Goal: Task Accomplishment & Management: Complete application form

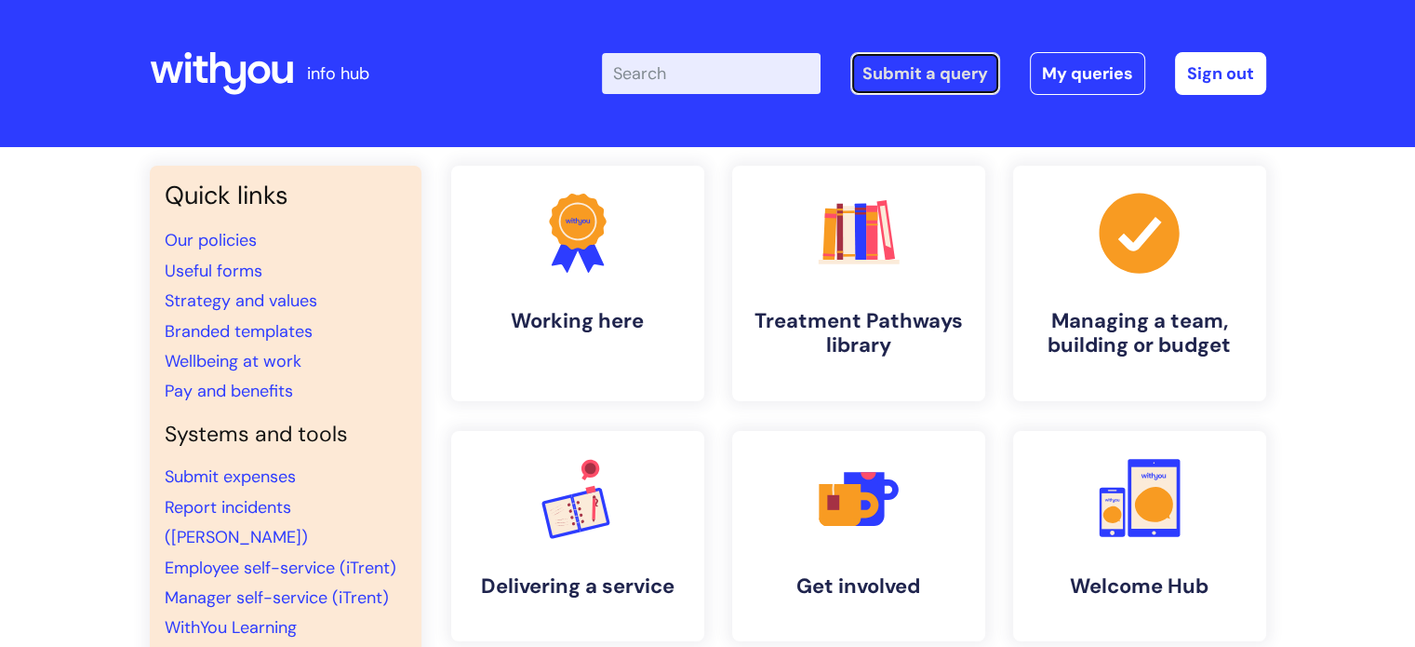
click at [872, 73] on link "Submit a query" at bounding box center [925, 73] width 150 height 43
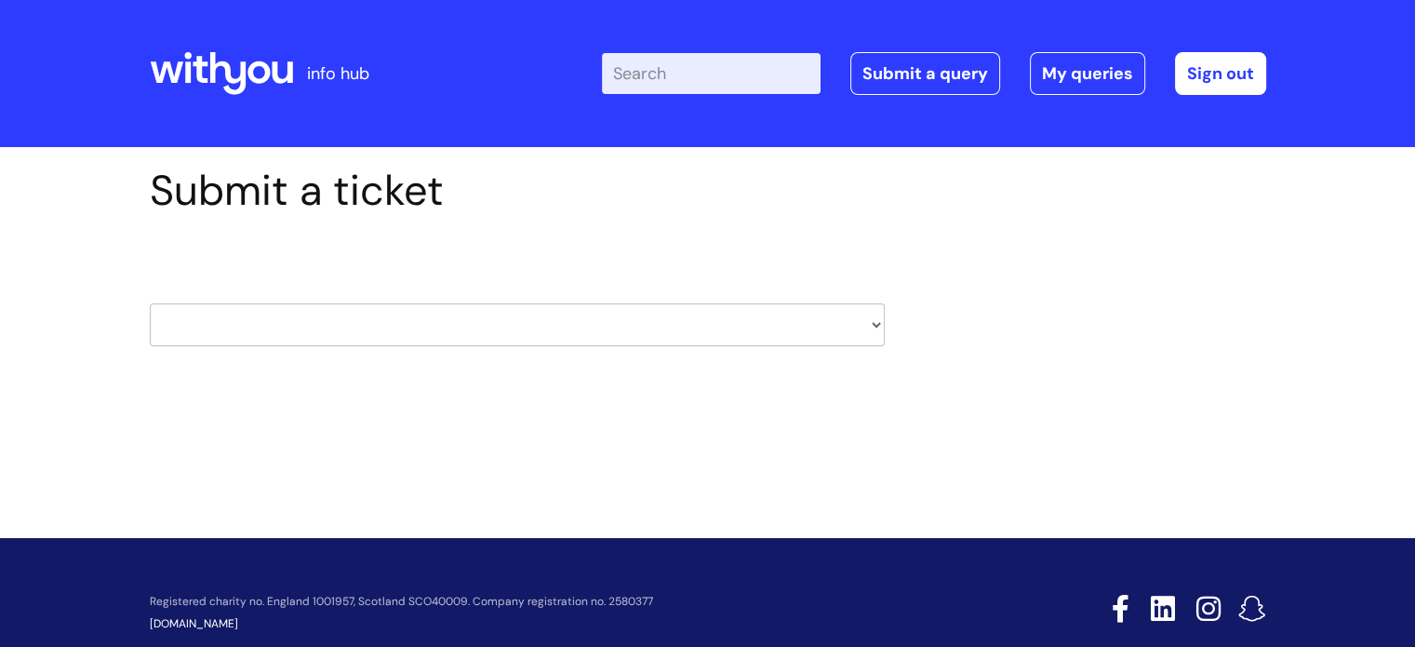
click at [565, 332] on select "HR / People IT and Support Clinical Drug Alerts Finance Accounts Data Support T…" at bounding box center [517, 324] width 735 height 43
select select "property_&_estates"
click at [150, 303] on select "HR / People IT and Support Clinical Drug Alerts Finance Accounts Data Support T…" at bounding box center [517, 324] width 735 height 43
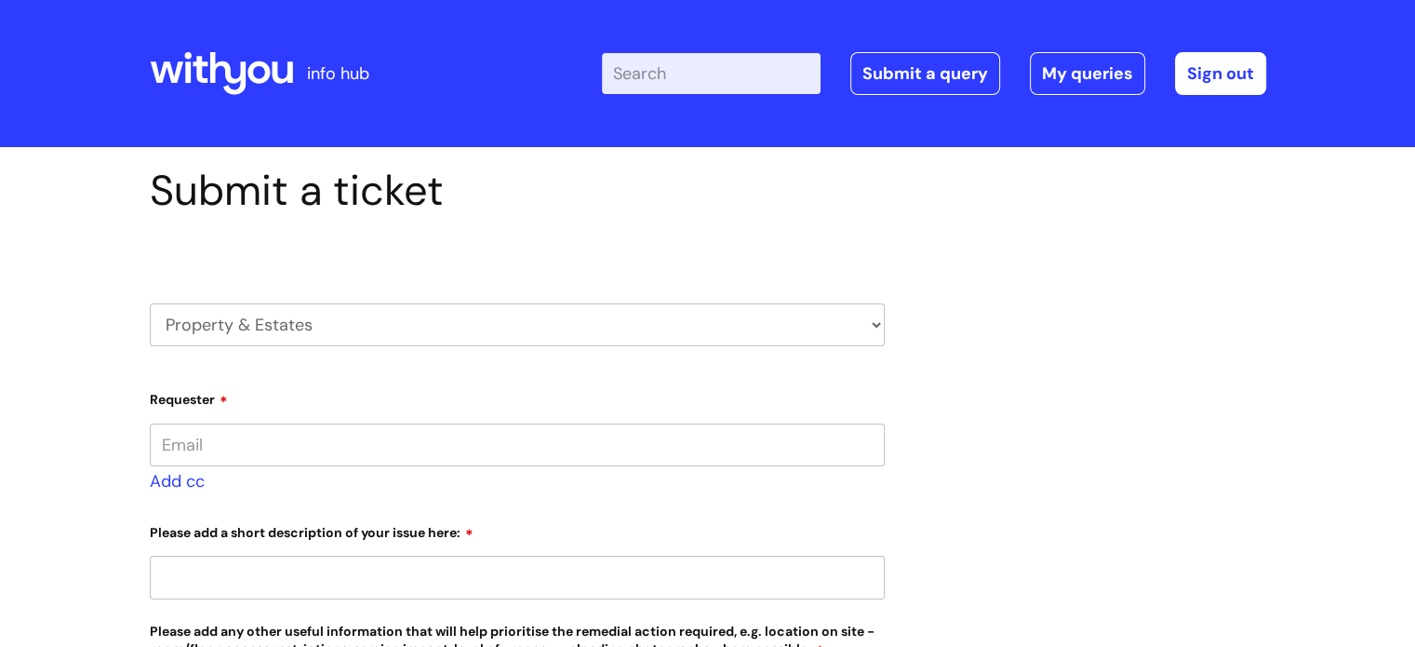
type input "katie.rhymer@wearewithyou.org.uk"
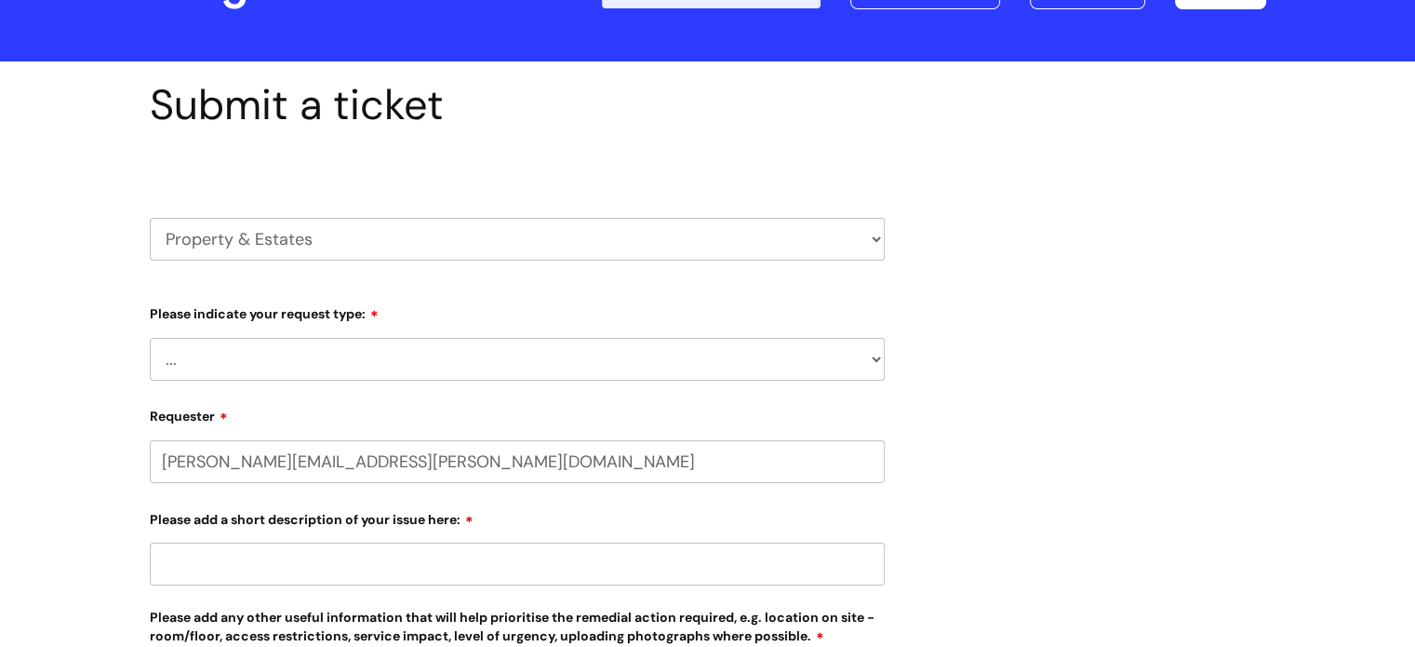
scroll to position [186, 0]
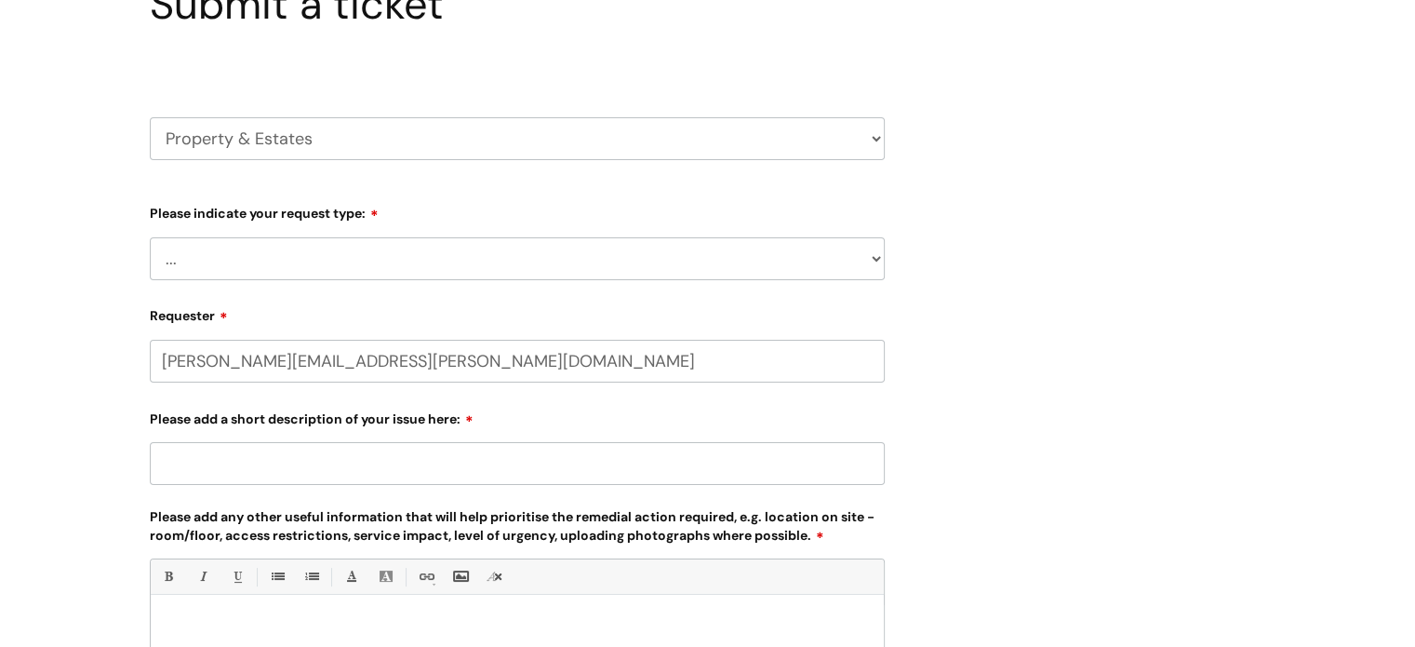
select select "80004157190"
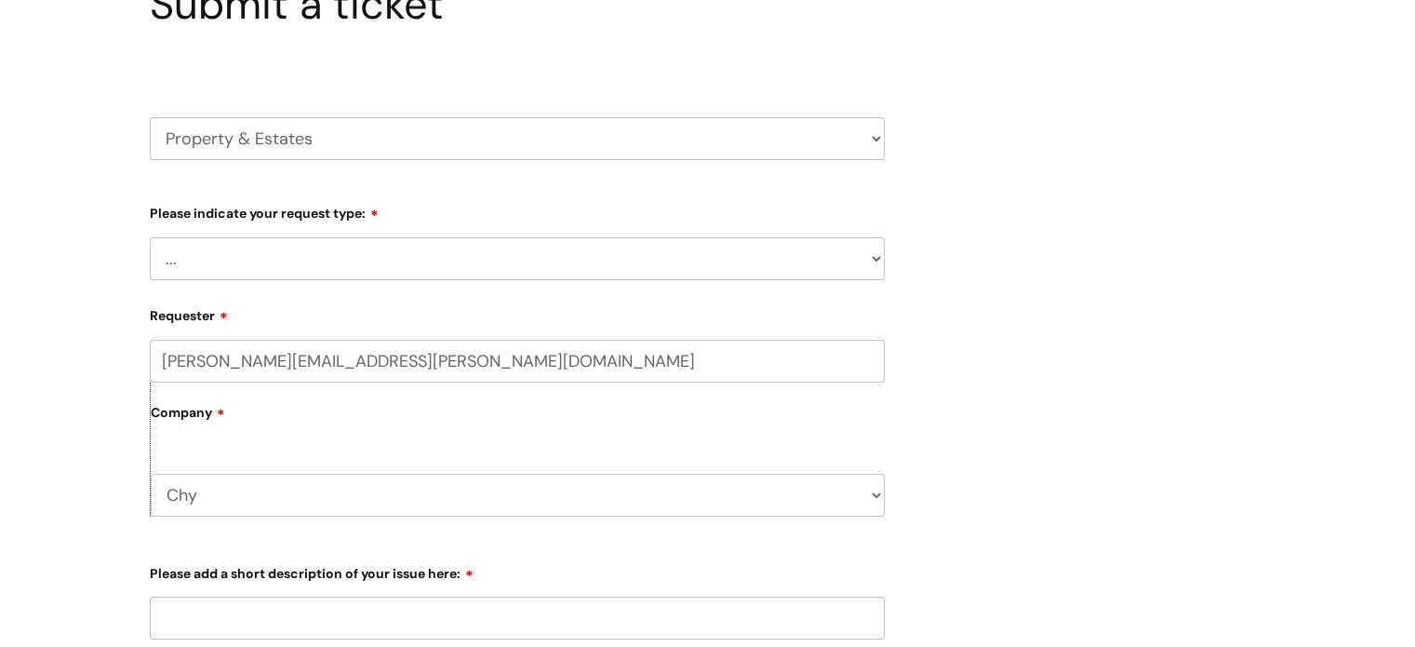
click at [278, 263] on select "... Facilities Support Lease/ Tenancy Agreements Health & Safety and Environmen…" at bounding box center [517, 258] width 735 height 43
select select "Facilities Support"
click at [150, 237] on select "... Facilities Support Lease/ Tenancy Agreements Health & Safety and Environmen…" at bounding box center [517, 258] width 735 height 43
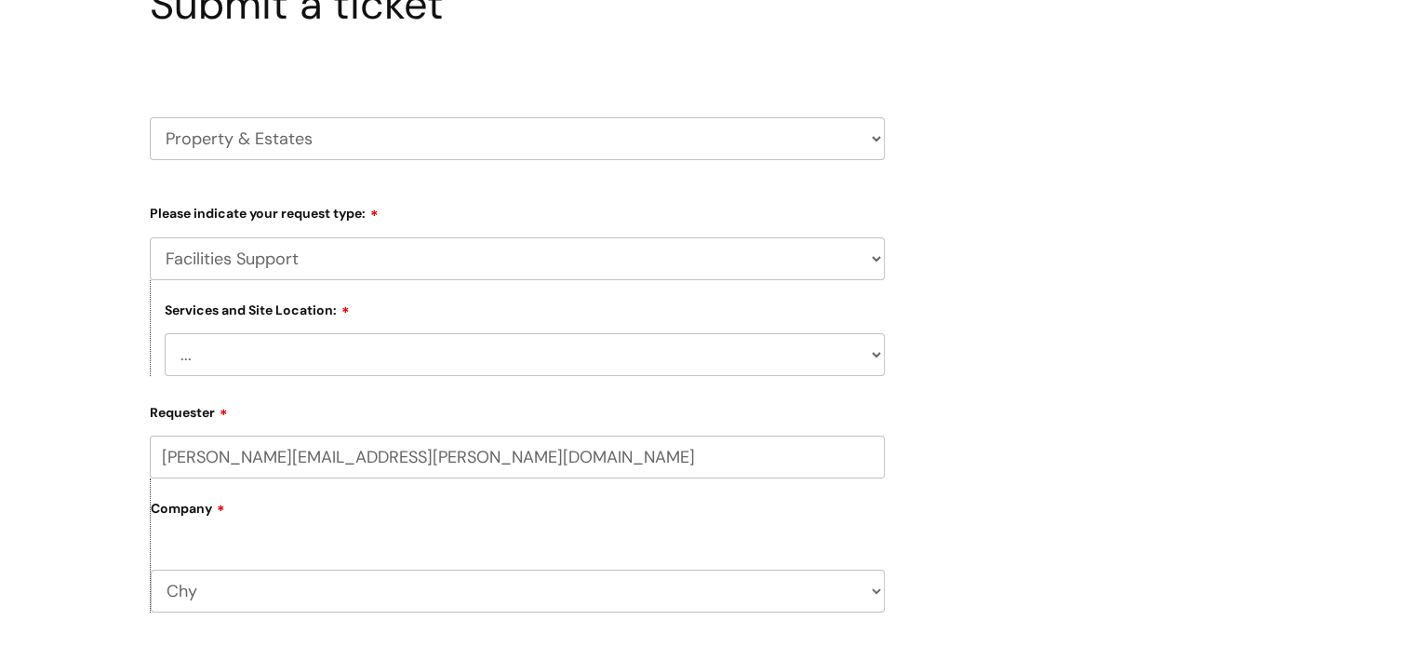
click at [279, 360] on select "... Cleethorpes Darlington Tubwell Darlington Coniscliffe Grimsby Preston Redca…" at bounding box center [525, 354] width 720 height 43
select select "Truro Chy"
click at [165, 333] on select "... Cleethorpes Darlington Tubwell Darlington Coniscliffe Grimsby Preston Redca…" at bounding box center [525, 354] width 720 height 43
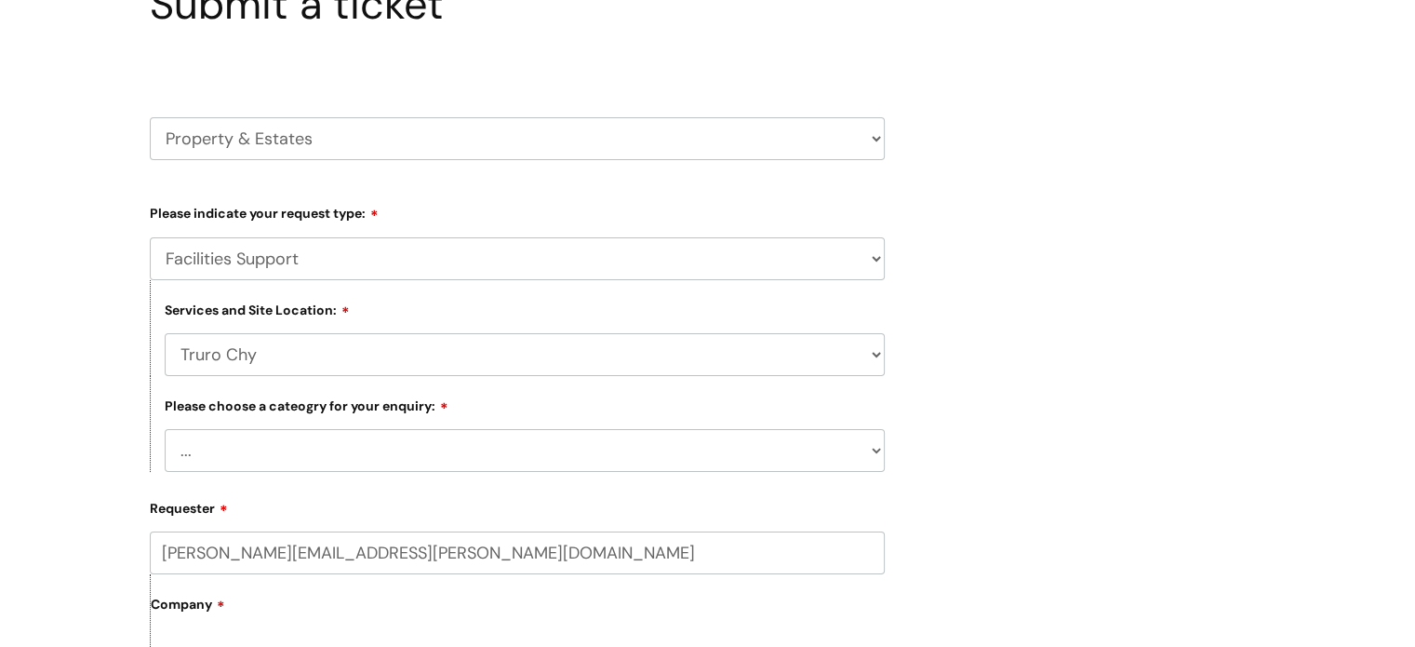
scroll to position [372, 0]
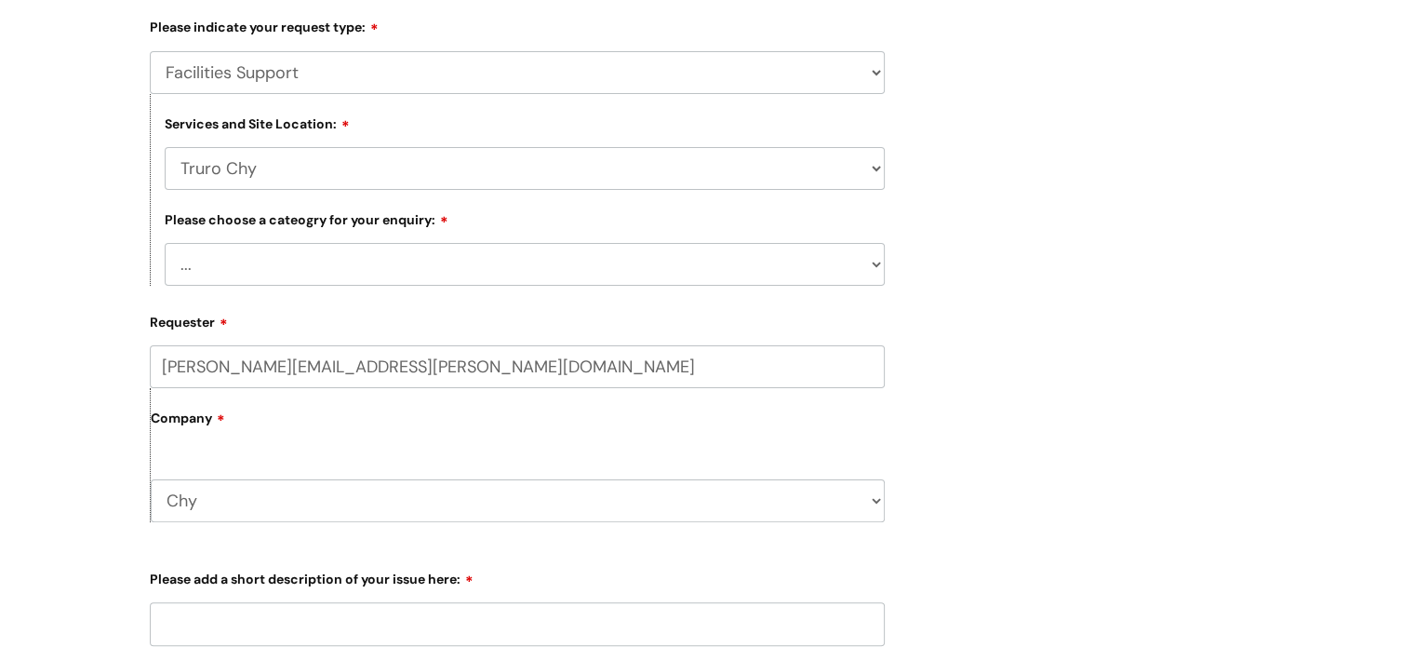
click at [363, 269] on select "... Electrical and Lighting Plumbing and Drainage Heating and Cooling Fixtures,…" at bounding box center [525, 264] width 720 height 43
select select "Other - Please Specify"
click at [165, 244] on select "... Electrical and Lighting Plumbing and Drainage Heating and Cooling Fixtures,…" at bounding box center [525, 264] width 720 height 43
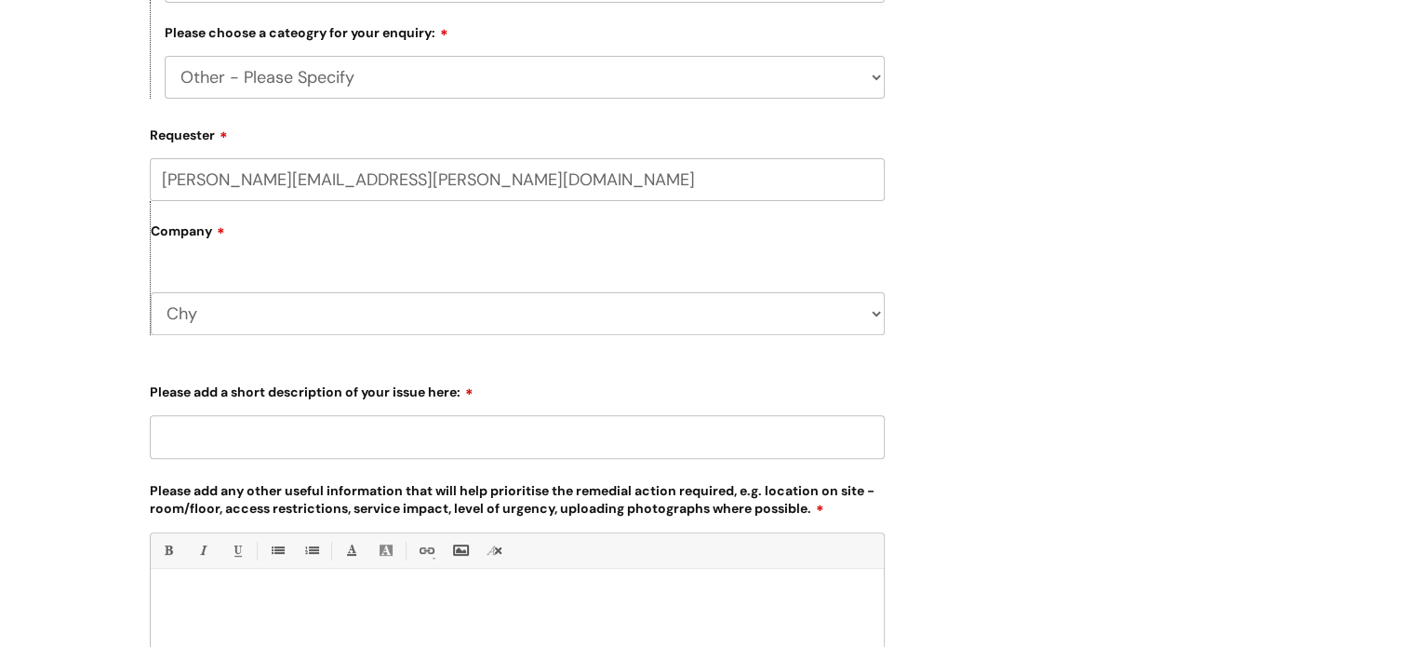
scroll to position [651, 0]
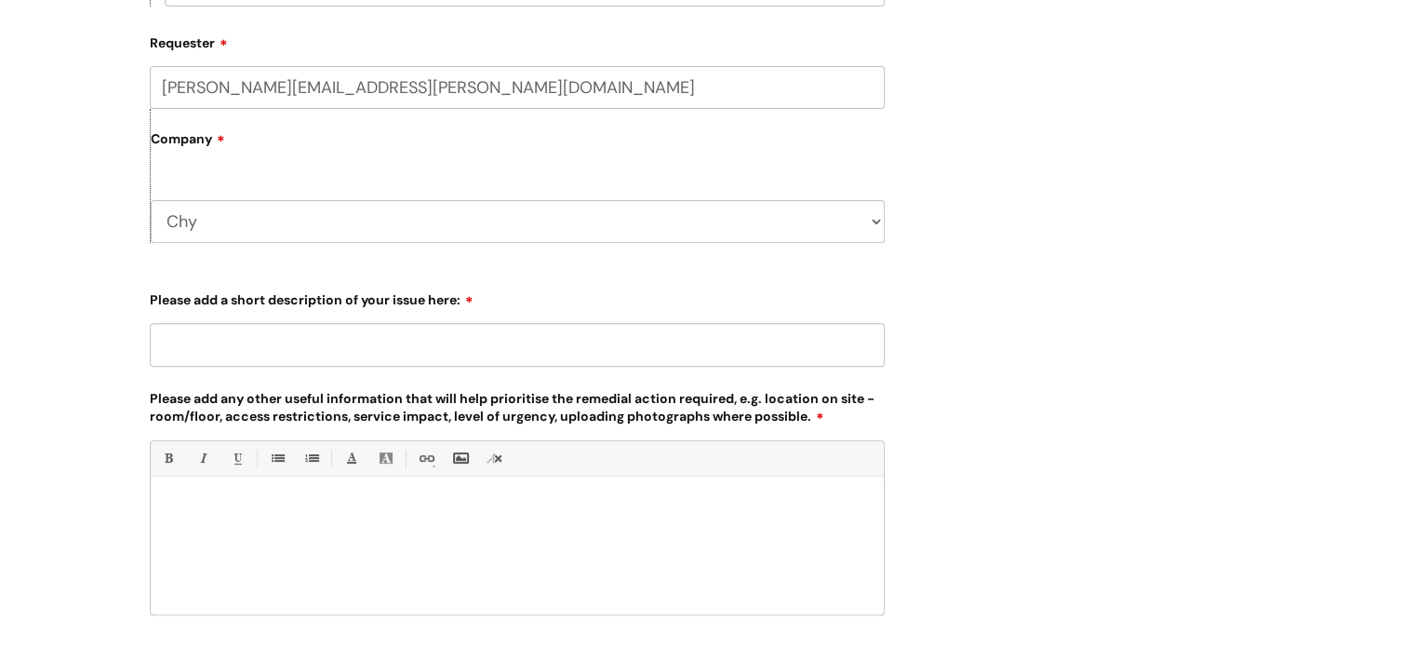
click at [414, 352] on input "Please add a short description of your issue here:" at bounding box center [517, 344] width 735 height 43
type input "Handyman 14/08/2025"
click at [234, 508] on p at bounding box center [517, 508] width 705 height 17
click at [260, 504] on p at bounding box center [517, 508] width 705 height 17
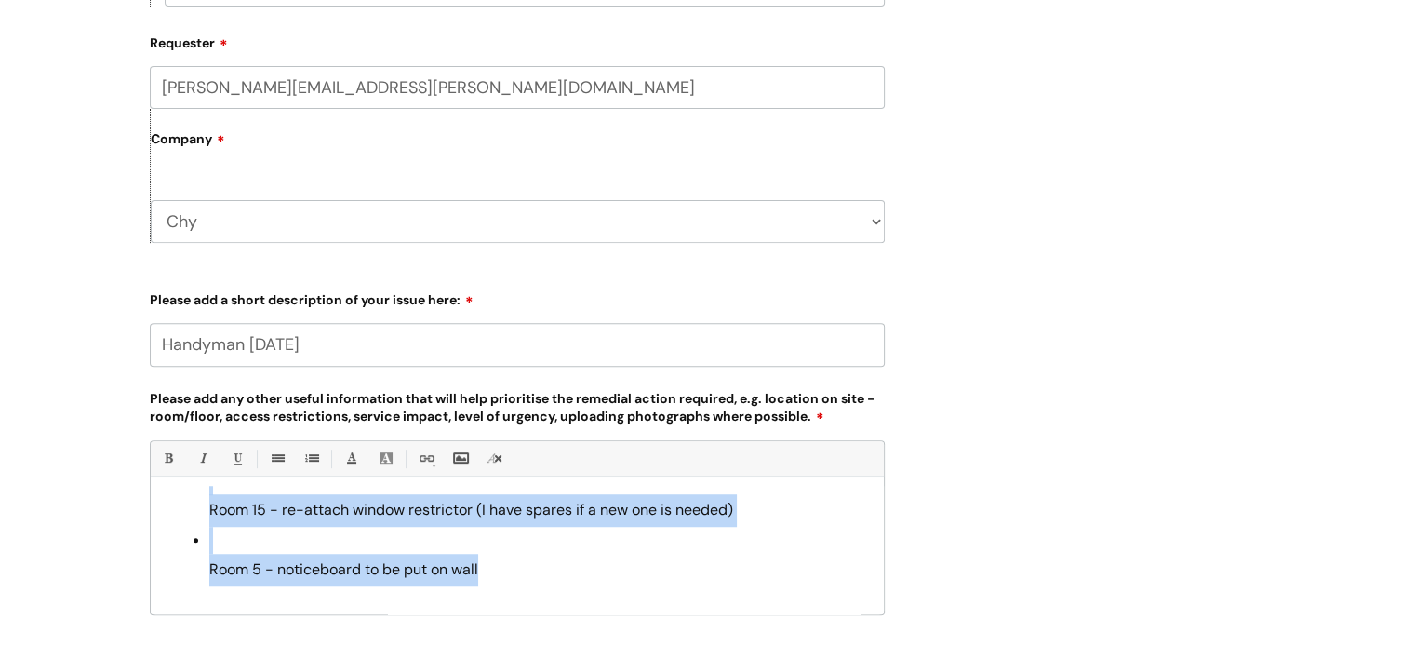
scroll to position [1079, 0]
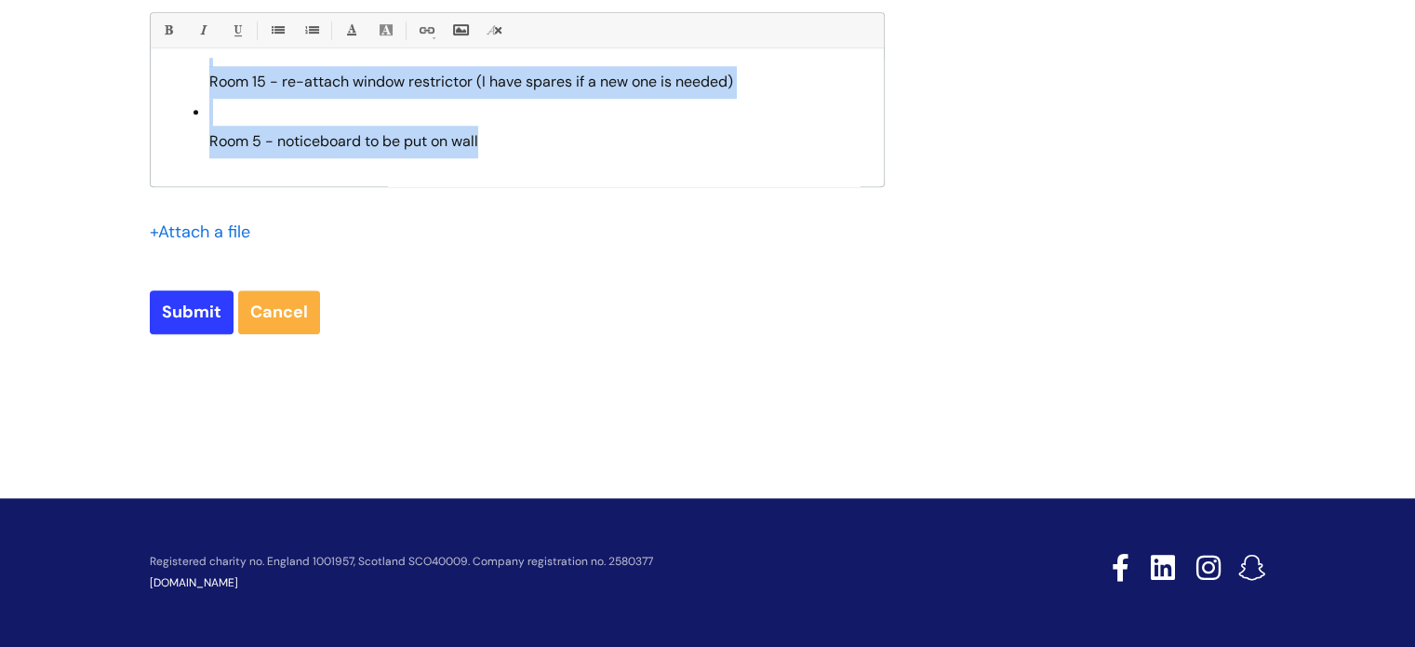
drag, startPoint x: 160, startPoint y: 502, endPoint x: 645, endPoint y: 180, distance: 581.9
click at [645, 180] on div "2 man jobs Canopy under walkway to Flats 1 and 2, above entrance to Flats 3 and…" at bounding box center [517, 122] width 733 height 128
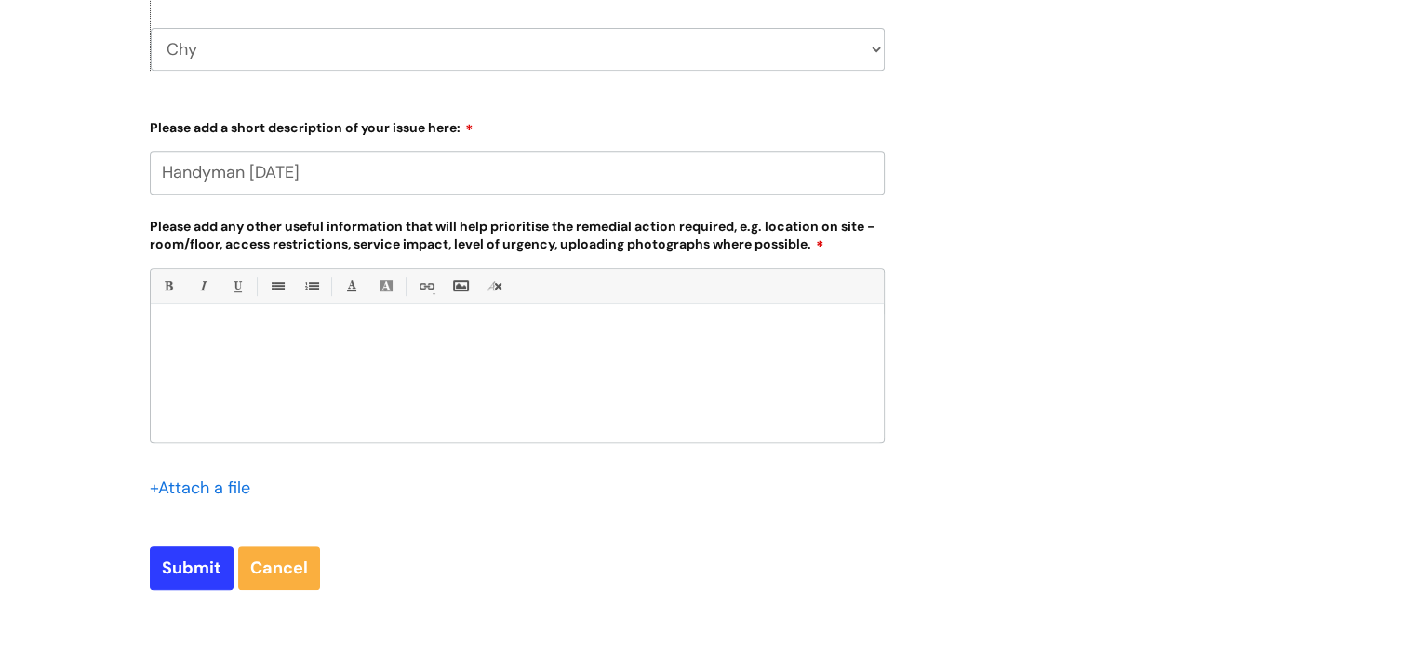
scroll to position [800, 0]
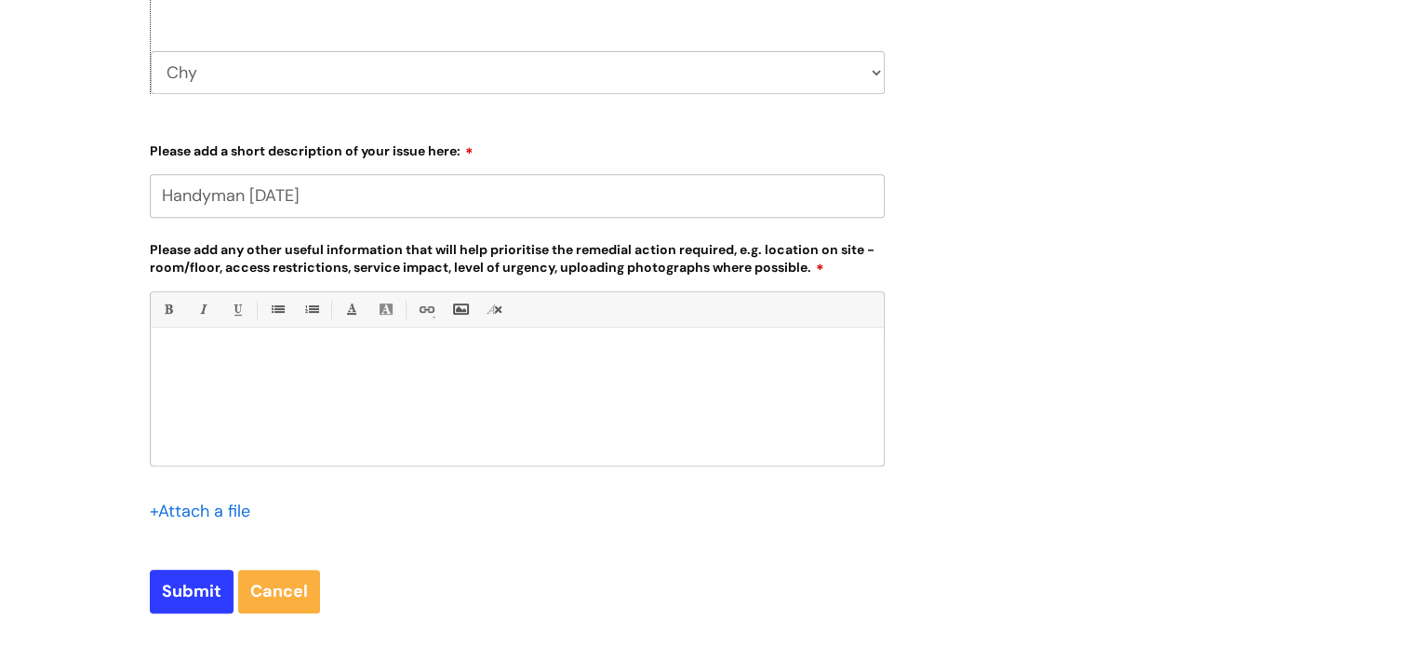
click at [214, 356] on p at bounding box center [517, 359] width 705 height 17
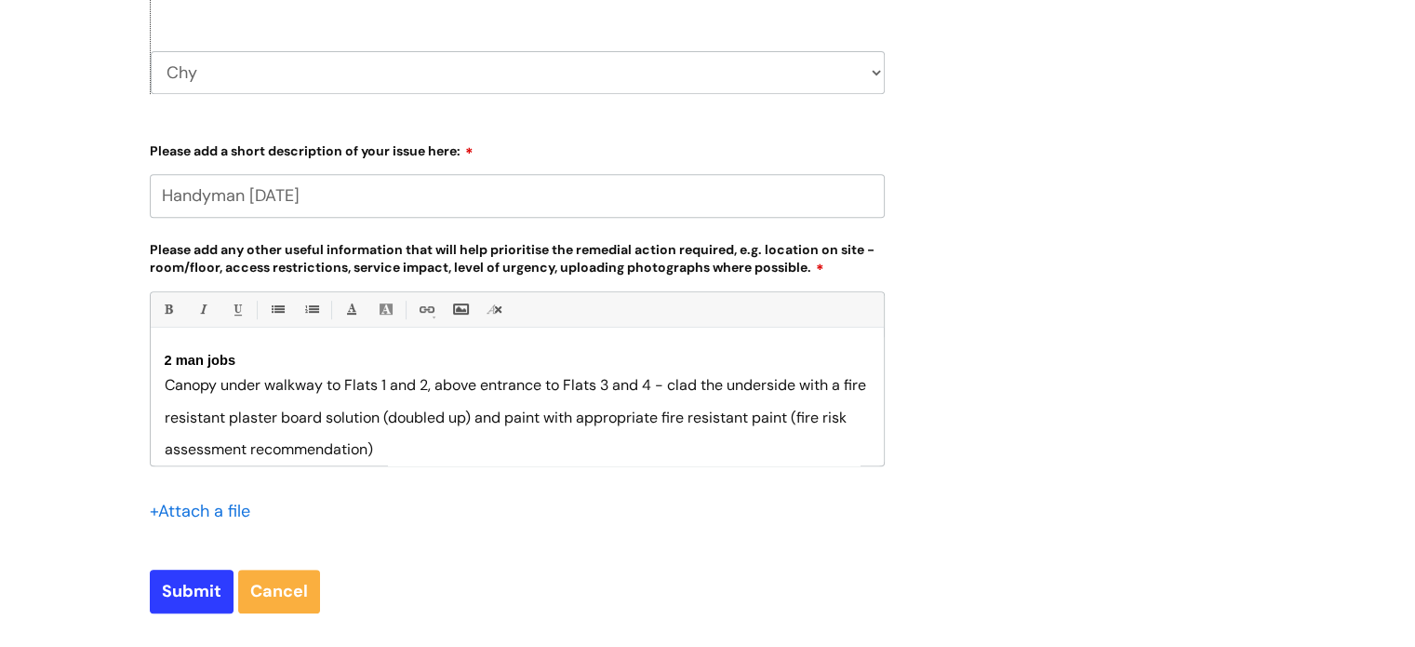
scroll to position [893, 0]
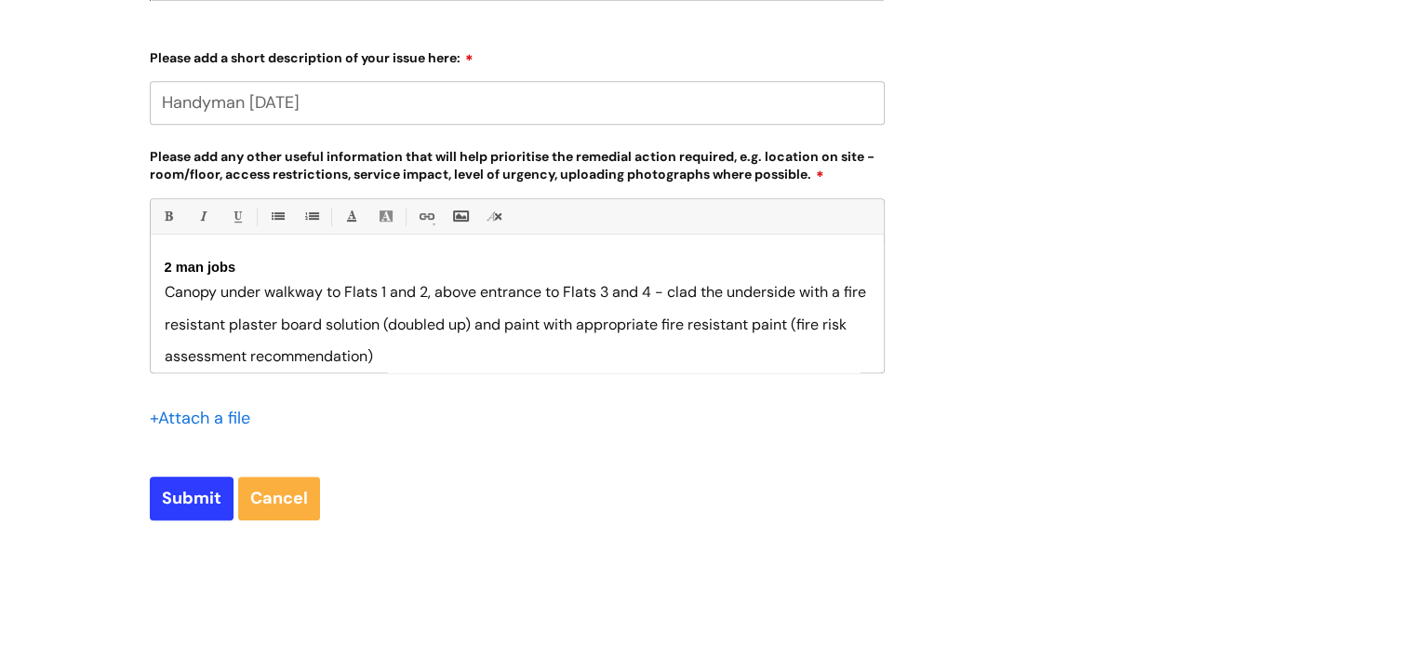
click at [439, 326] on span "Canopy under walkway to Flats 1 and 2, above entrance to Flats 3 and 4 - clad t…" at bounding box center [517, 324] width 705 height 84
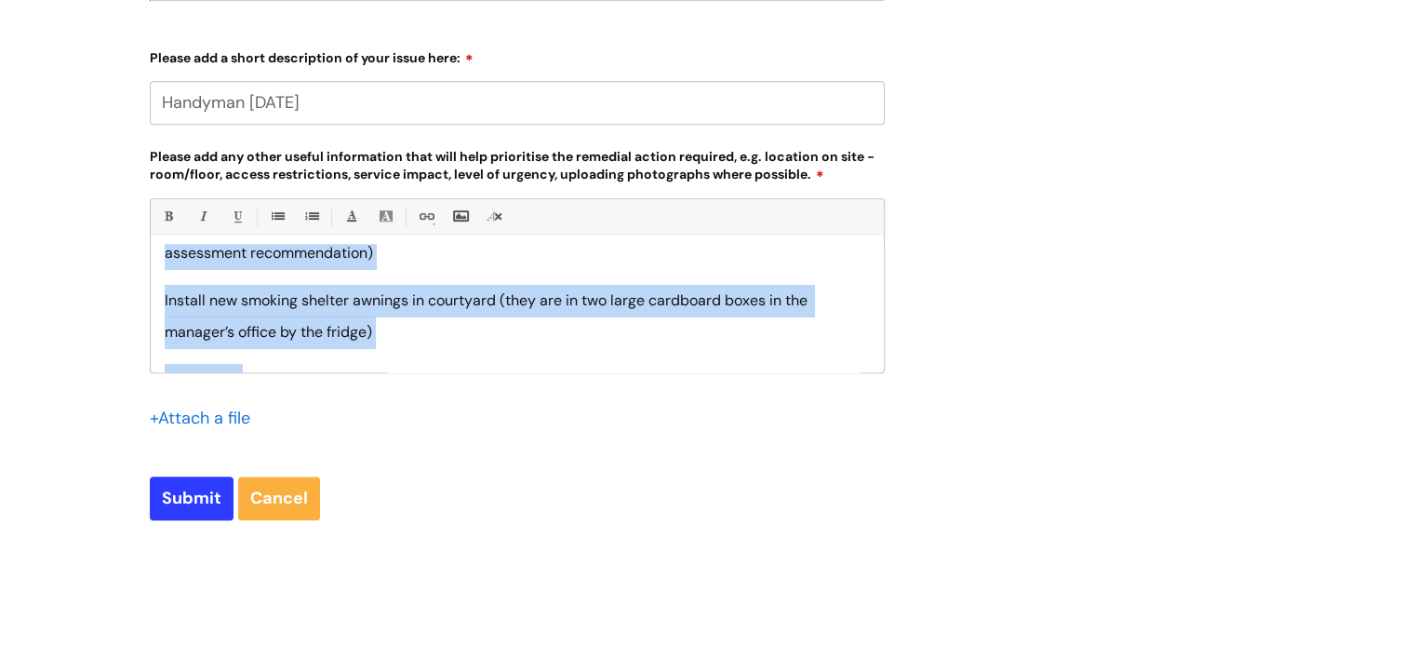
scroll to position [116, 0]
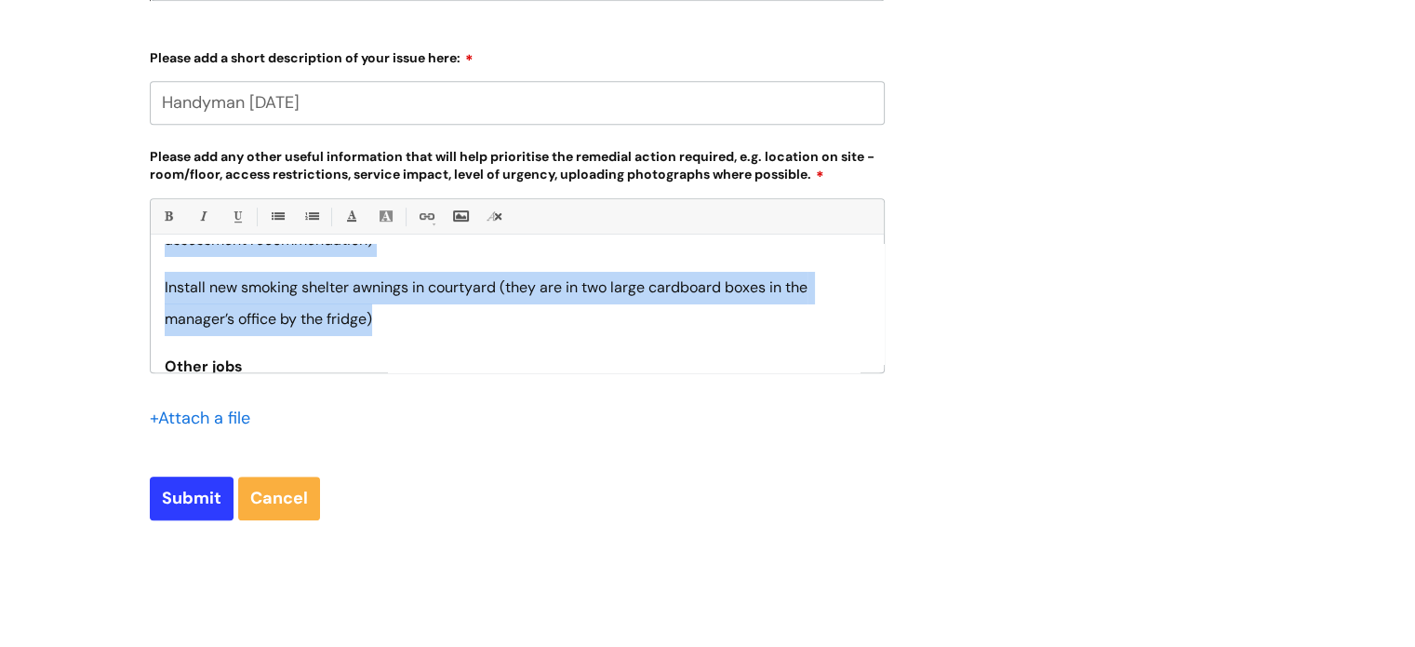
drag, startPoint x: 164, startPoint y: 291, endPoint x: 510, endPoint y: 325, distance: 347.7
click at [510, 325] on div "2 man jobs Canopy under walkway to Flats 1 and 2, above entrance to Flats 3 and…" at bounding box center [517, 308] width 733 height 128
click at [281, 211] on link "• Unordered List (Ctrl-Shift-7)" at bounding box center [276, 216] width 23 height 23
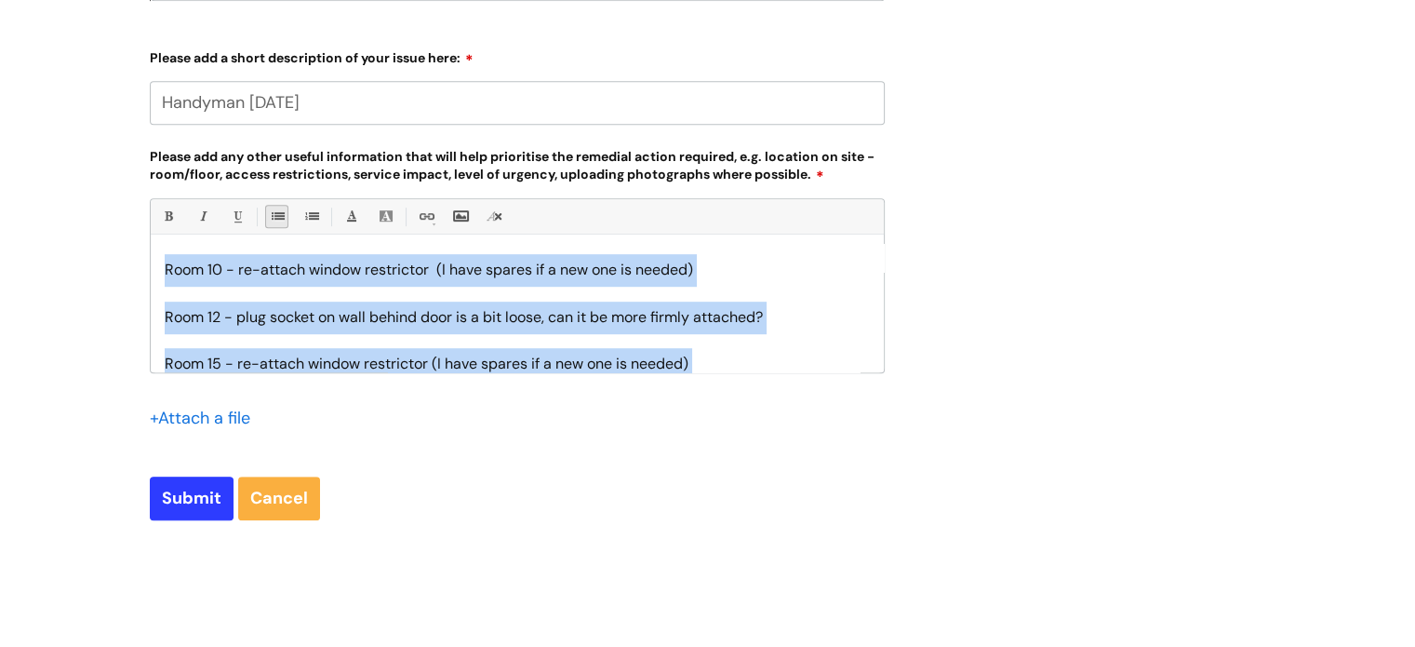
scroll to position [1351, 0]
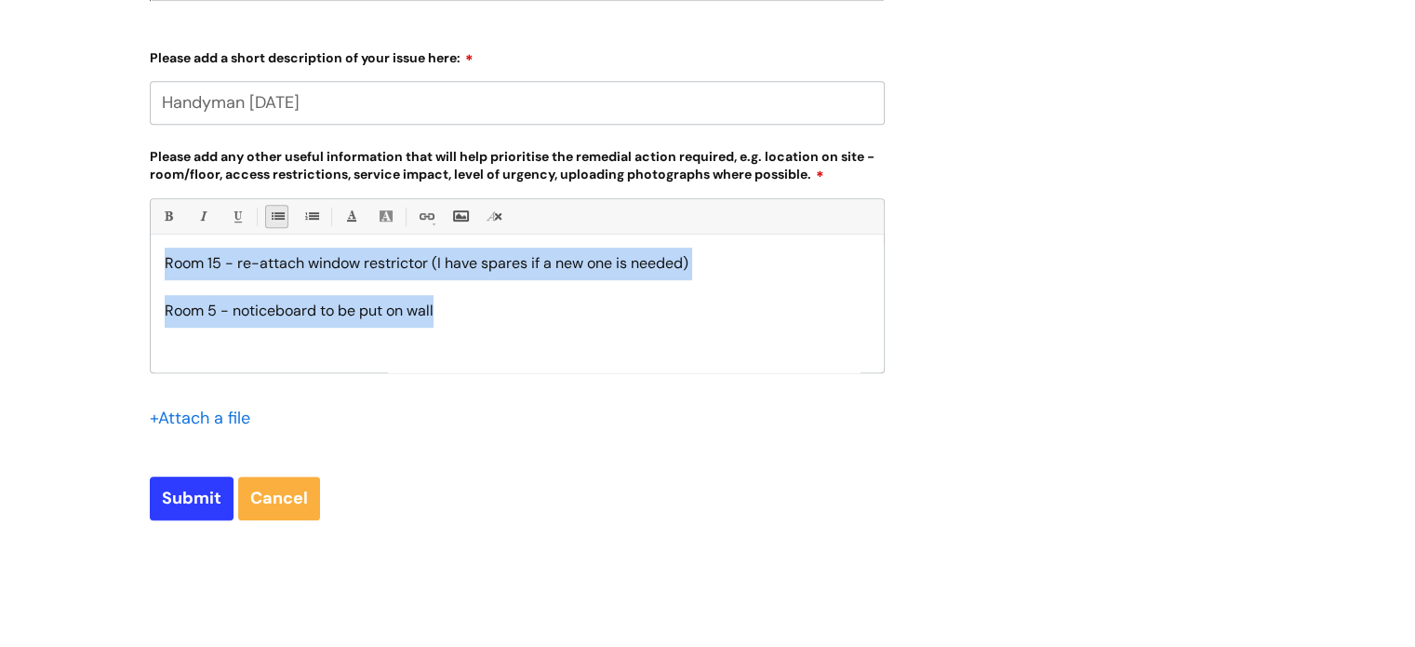
drag, startPoint x: 165, startPoint y: 312, endPoint x: 532, endPoint y: 328, distance: 367.9
click at [532, 328] on div "2 man jobs Canopy under walkway to Flats 1 and 2, above entrance to Flats 3 and…" at bounding box center [517, 308] width 733 height 128
click at [271, 221] on link "• Unordered List (Ctrl-Shift-7)" at bounding box center [276, 216] width 23 height 23
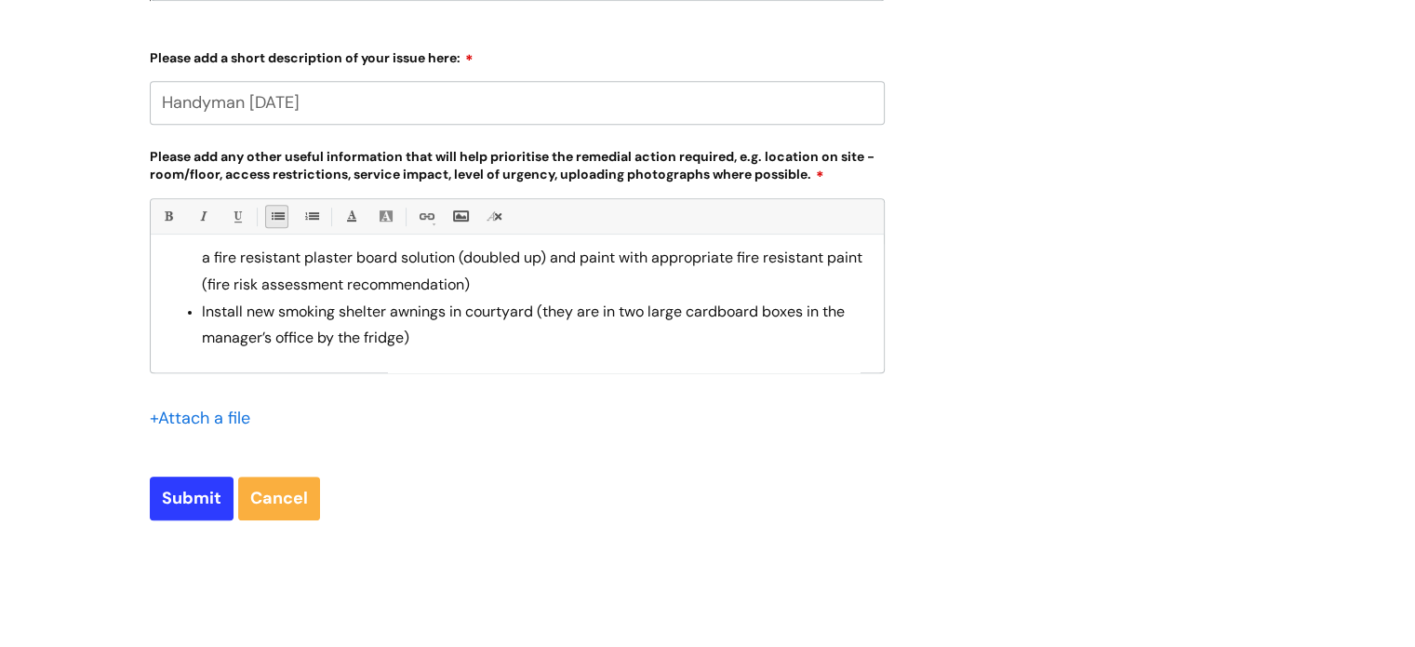
scroll to position [159, 0]
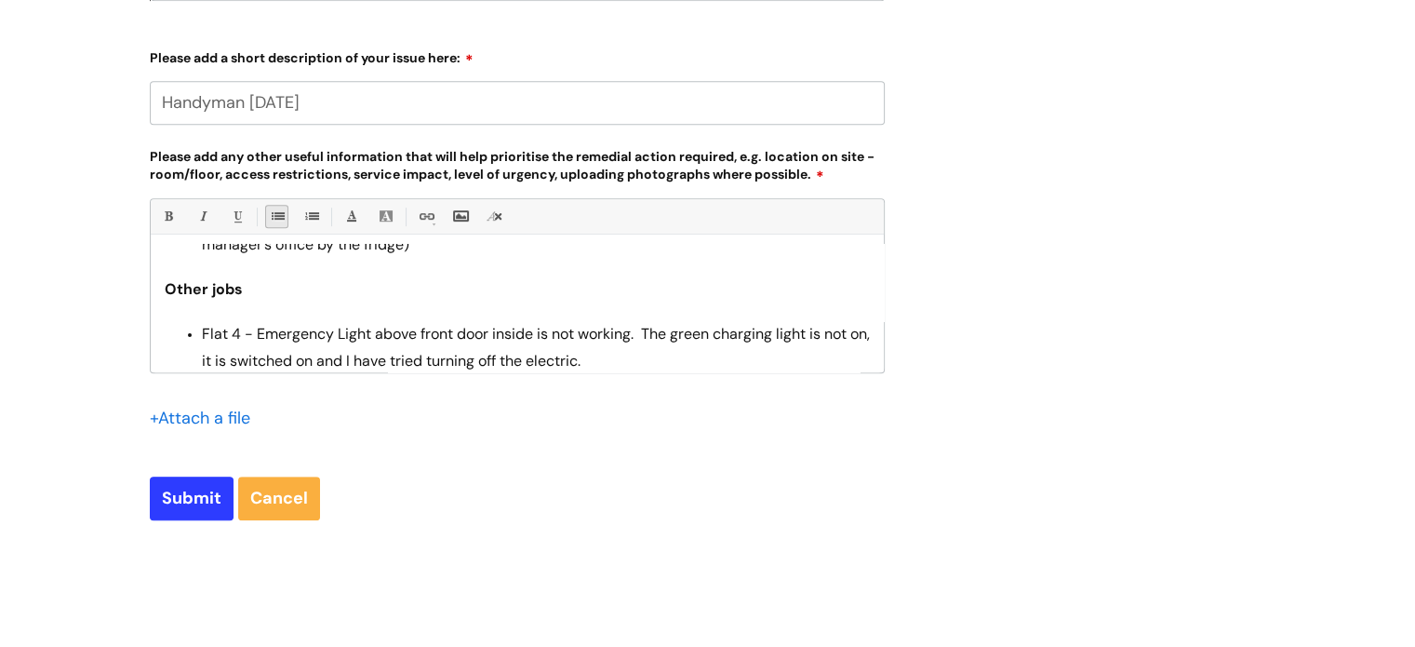
click at [651, 473] on form "Type Of Request ... Accounts (Finance) Alerts! (For clinical team) Data Protect…" at bounding box center [517, 4] width 735 height 1029
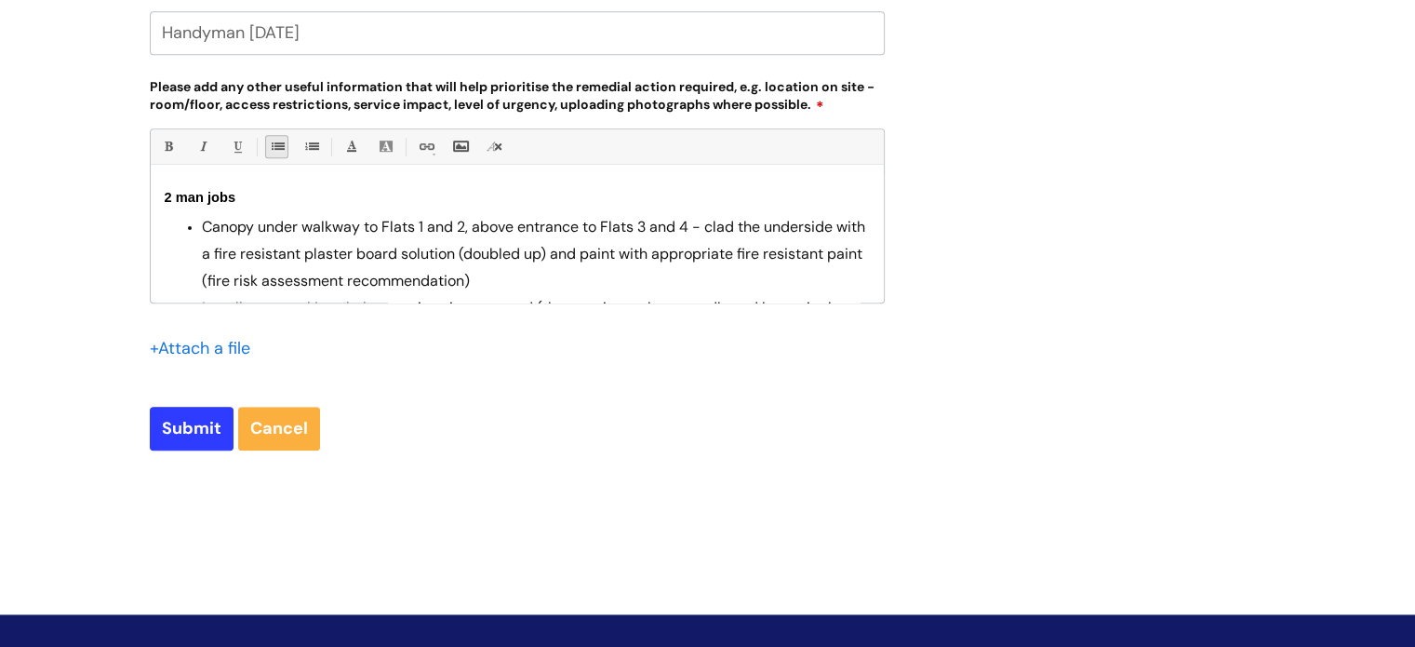
scroll to position [1079, 0]
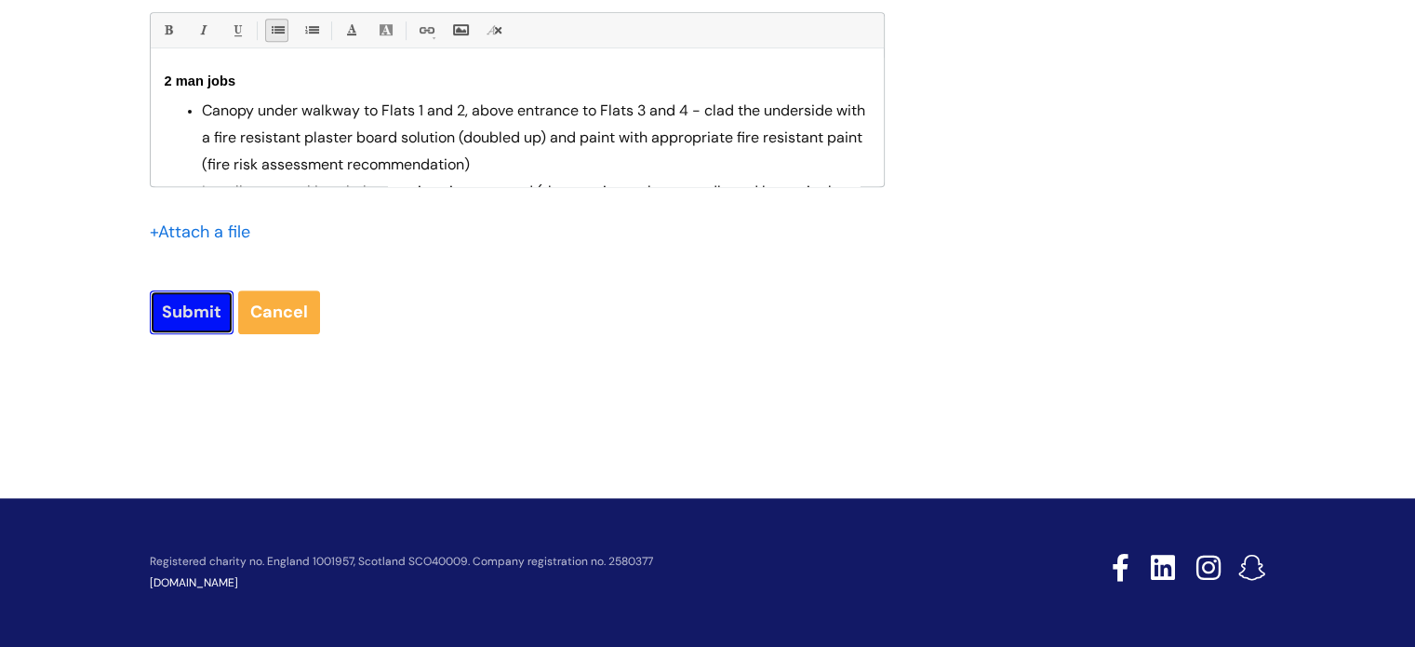
click at [160, 323] on input "Submit" at bounding box center [192, 311] width 84 height 43
type input "Please Wait..."
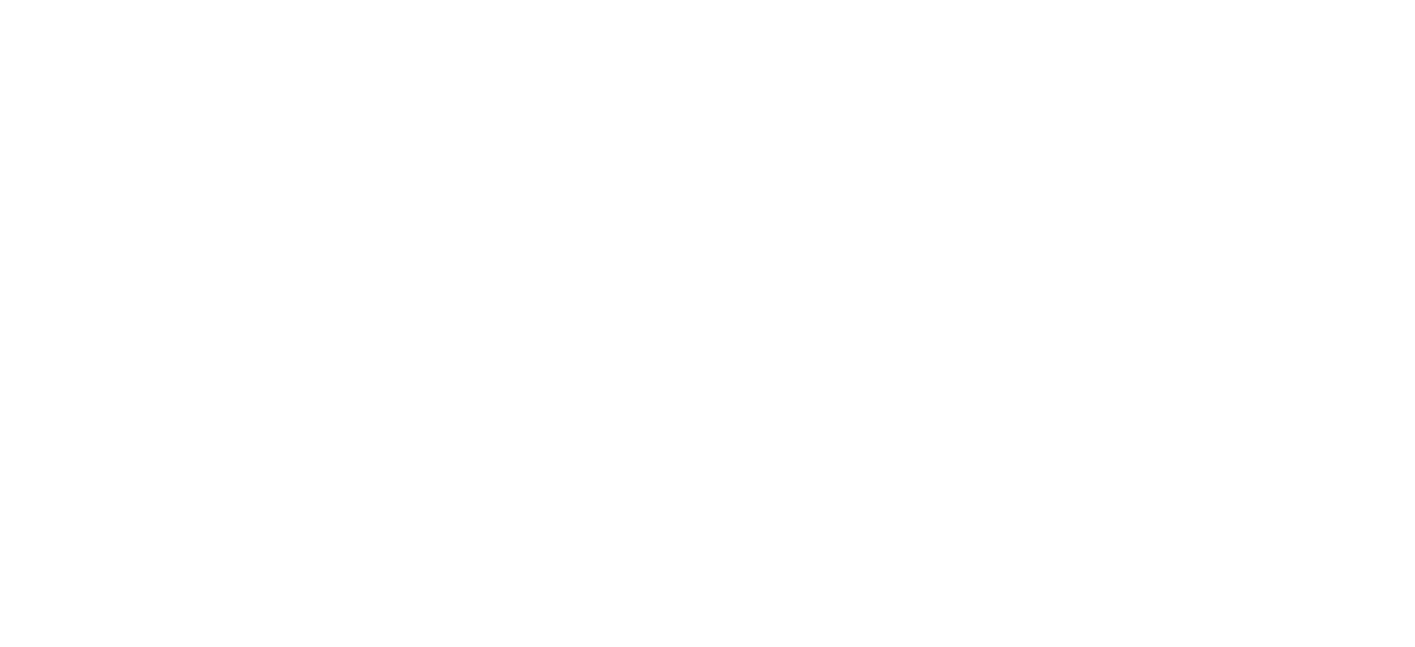
select select "Facilities Support"
select select "Truro Chy"
select select "Other - Please Specify"
